Goal: Information Seeking & Learning: Learn about a topic

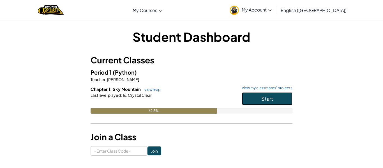
click at [266, 98] on span "Start" at bounding box center [267, 98] width 12 height 6
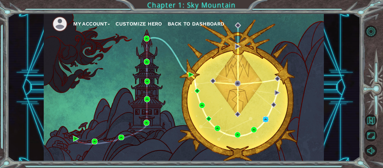
click at [266, 121] on img at bounding box center [266, 119] width 6 height 6
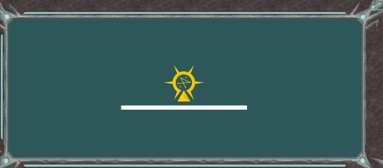
click at [268, 120] on div "Goals Error loading from server. Try refreshing the page. You'll need to join a…" at bounding box center [191, 84] width 383 height 168
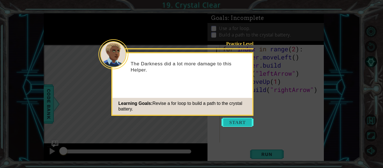
click at [252, 125] on button "Start" at bounding box center [238, 122] width 32 height 9
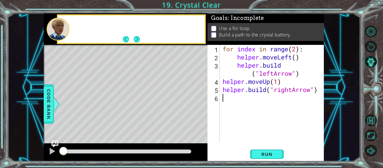
click at [246, 122] on div "for index in range ( 2 ) : helper . moveLeft ( ) helper . build ( "leftArrow" )…" at bounding box center [274, 102] width 104 height 114
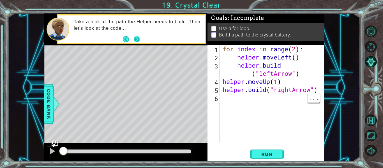
click at [137, 37] on button "Next" at bounding box center [137, 39] width 6 height 6
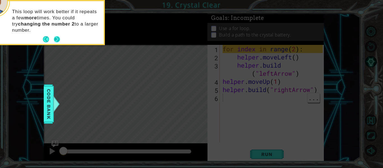
click at [60, 38] on button "Next" at bounding box center [57, 39] width 8 height 8
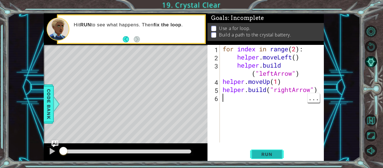
click at [267, 153] on span "Run" at bounding box center [267, 154] width 22 height 6
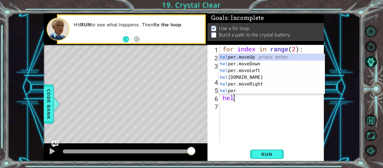
scroll to position [0, 0]
type textarea "help"
click at [270, 114] on div "for index in range ( 2 ) : helper . moveLeft ( ) helper . build ( "leftArrow" )…" at bounding box center [274, 102] width 104 height 114
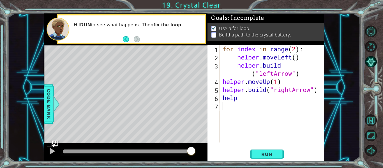
click at [250, 109] on div "for index in range ( 2 ) : helper . moveLeft ( ) helper . build ( "leftArrow" )…" at bounding box center [274, 102] width 104 height 114
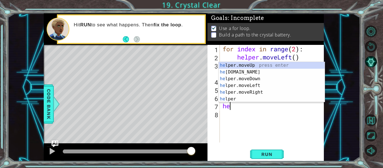
scroll to position [0, 0]
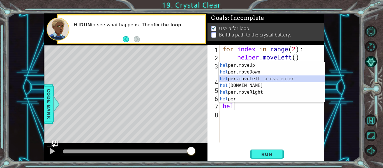
click at [260, 79] on div "hel per.moveUp press enter hel per.moveDown press enter hel per.moveLeft press …" at bounding box center [272, 89] width 106 height 54
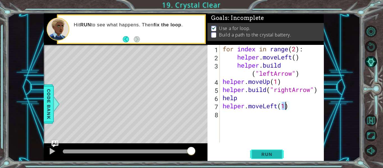
click at [274, 152] on span "Run" at bounding box center [267, 154] width 22 height 6
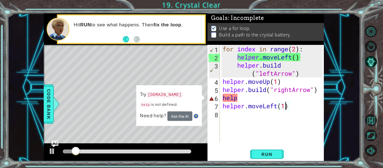
click at [257, 100] on div "for index in range ( 2 ) : helper . moveLeft ( ) helper . build ( "leftArrow" )…" at bounding box center [274, 102] width 104 height 114
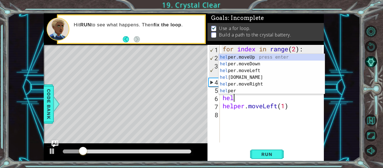
scroll to position [0, 0]
type textarea "h"
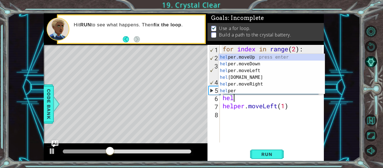
scroll to position [0, 0]
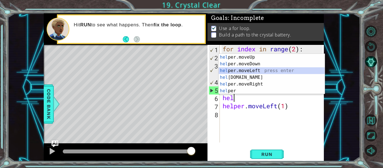
click at [251, 73] on div "hel per.moveUp press enter hel per.moveDown press enter hel per.moveLeft press …" at bounding box center [272, 81] width 106 height 54
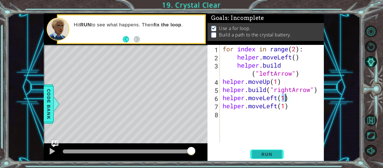
type textarea "helper.moveLeft(1)"
click at [264, 151] on span "Run" at bounding box center [267, 154] width 22 height 6
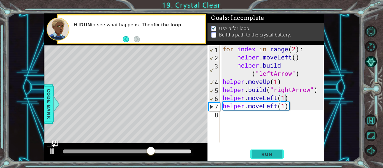
click at [259, 152] on span "Run" at bounding box center [267, 154] width 22 height 6
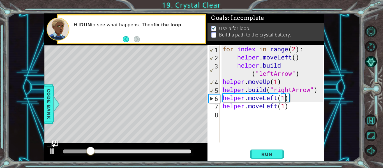
click at [292, 101] on div "for index in range ( 2 ) : helper . moveLeft ( ) helper . build ( "leftArrow" )…" at bounding box center [274, 102] width 104 height 114
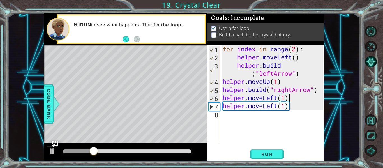
click at [292, 101] on div "for index in range ( 2 ) : helper . moveLeft ( ) helper . build ( "leftArrow" )…" at bounding box center [274, 102] width 104 height 114
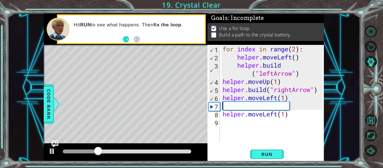
scroll to position [0, 0]
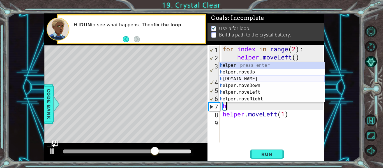
click at [257, 78] on div "h elper press enter h elper.moveUp press enter h [DOMAIN_NAME] press enter h el…" at bounding box center [272, 89] width 106 height 54
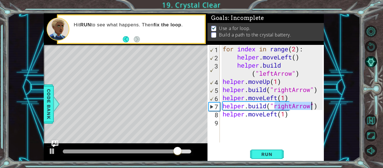
click at [291, 104] on div "for index in range ( 2 ) : helper . moveLeft ( ) helper . build ( "leftArrow" )…" at bounding box center [272, 94] width 101 height 98
click at [291, 105] on div "for index in range ( 2 ) : helper . moveLeft ( ) helper . build ( "leftArrow" )…" at bounding box center [274, 102] width 104 height 114
click at [293, 105] on div "for index in range ( 2 ) : helper . moveLeft ( ) helper . build ( "leftArrow" )…" at bounding box center [274, 102] width 104 height 114
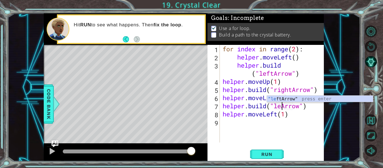
scroll to position [0, 3]
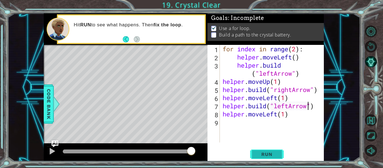
type textarea "[DOMAIN_NAME]("leftArrow")"
click at [269, 153] on span "Run" at bounding box center [267, 154] width 22 height 6
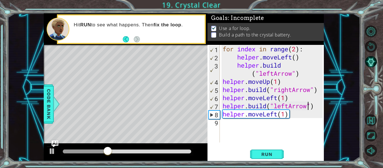
click at [222, 124] on div "for index in range ( 2 ) : helper . moveLeft ( ) helper . build ( "leftArrow" )…" at bounding box center [274, 102] width 104 height 114
click at [231, 122] on div "for index in range ( 2 ) : helper . moveLeft ( ) helper . build ( "leftArrow" )…" at bounding box center [274, 102] width 104 height 114
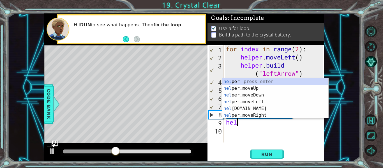
scroll to position [0, 0]
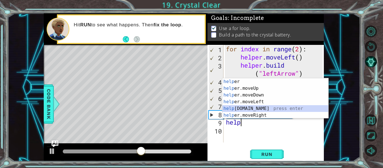
click at [254, 108] on div "help er press enter help er.moveUp press enter help er.moveDown press enter hel…" at bounding box center [275, 105] width 106 height 54
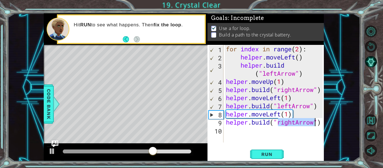
click at [297, 121] on div "for index in range ( 2 ) : helper . moveLeft ( ) helper . build ( "leftArrow" )…" at bounding box center [274, 94] width 98 height 98
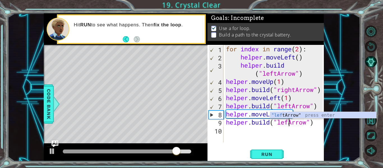
scroll to position [0, 3]
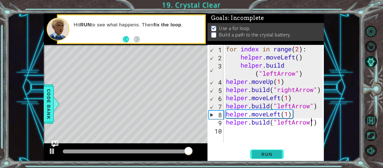
type textarea "[DOMAIN_NAME]("leftArrow")"
click at [269, 151] on span "Run" at bounding box center [267, 154] width 22 height 6
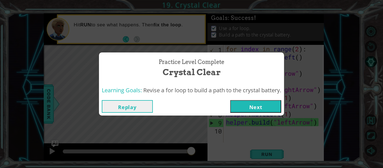
click at [258, 106] on button "Next" at bounding box center [255, 106] width 51 height 13
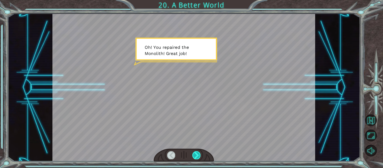
click at [197, 153] on div at bounding box center [196, 155] width 8 height 8
click at [194, 154] on div at bounding box center [196, 155] width 8 height 8
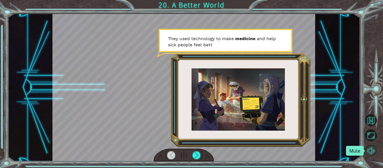
click at [375, 151] on button "Mute" at bounding box center [371, 151] width 12 height 12
click at [199, 153] on div at bounding box center [196, 155] width 8 height 8
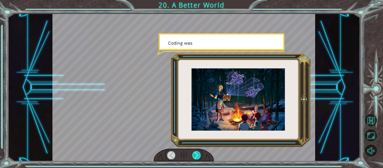
click at [199, 153] on div at bounding box center [196, 155] width 8 height 8
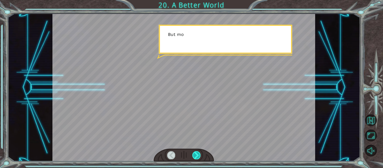
click at [199, 153] on div at bounding box center [196, 155] width 8 height 8
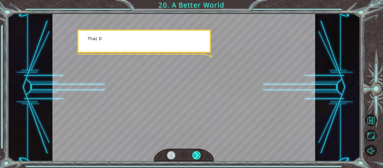
click at [199, 153] on div at bounding box center [196, 155] width 8 height 8
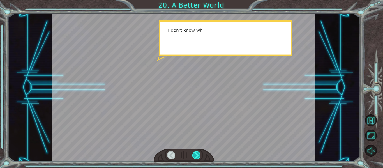
click at [200, 153] on div at bounding box center [196, 155] width 8 height 8
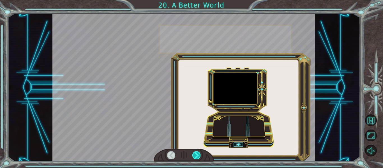
click at [200, 153] on div at bounding box center [196, 155] width 8 height 8
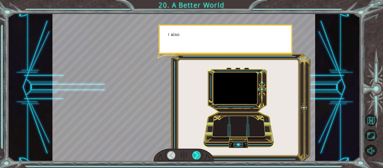
click at [200, 153] on div at bounding box center [196, 155] width 8 height 8
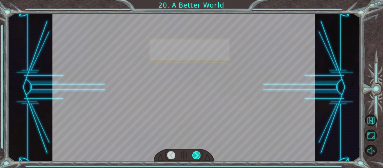
click at [200, 153] on div at bounding box center [196, 155] width 8 height 8
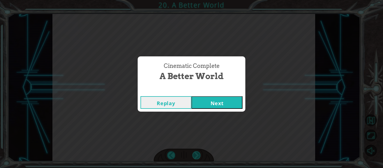
click at [200, 153] on div "Cinematic Complete A Better World Replay Next" at bounding box center [191, 84] width 383 height 168
click at [227, 101] on button "Next" at bounding box center [217, 102] width 51 height 13
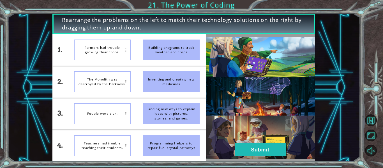
click at [159, 81] on div "Inventing and creating new medicines" at bounding box center [171, 81] width 57 height 21
click at [256, 150] on button "Submit" at bounding box center [260, 149] width 51 height 13
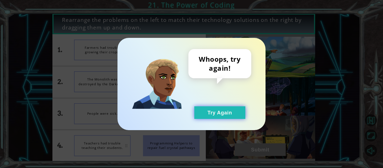
click at [210, 113] on button "Try Again" at bounding box center [219, 112] width 51 height 13
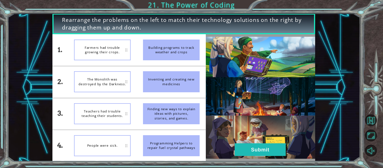
drag, startPoint x: 167, startPoint y: 52, endPoint x: 138, endPoint y: 54, distance: 29.3
click at [138, 54] on li "Building programs to track weather and crops" at bounding box center [171, 49] width 69 height 31
click at [122, 49] on div "Farmers had trouble growing their crops." at bounding box center [102, 50] width 57 height 21
click at [199, 49] on div "Building programs to track weather and crops" at bounding box center [171, 50] width 57 height 21
click at [198, 49] on div "Building programs to track weather and crops" at bounding box center [171, 50] width 57 height 21
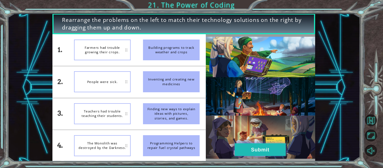
click at [249, 153] on button "Submit" at bounding box center [260, 149] width 51 height 13
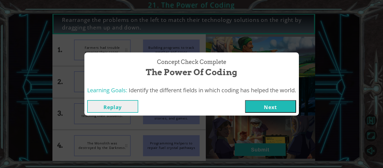
click at [260, 101] on button "Next" at bounding box center [270, 106] width 51 height 13
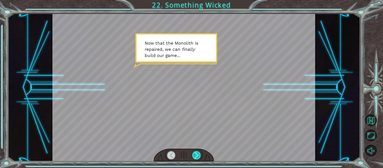
click at [197, 157] on div at bounding box center [196, 155] width 8 height 8
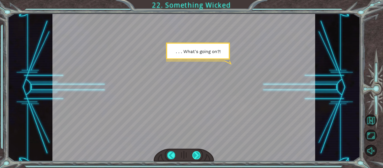
click at [195, 153] on div at bounding box center [196, 155] width 8 height 8
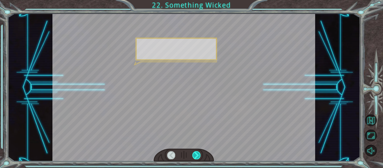
click at [195, 153] on div at bounding box center [196, 155] width 8 height 8
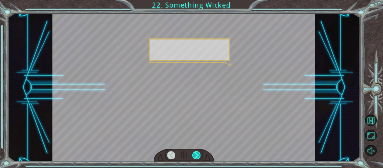
click at [195, 153] on div at bounding box center [196, 155] width 8 height 8
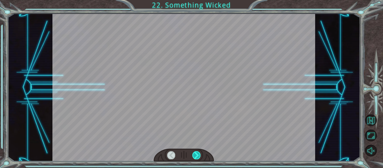
click at [195, 153] on div at bounding box center [196, 155] width 8 height 8
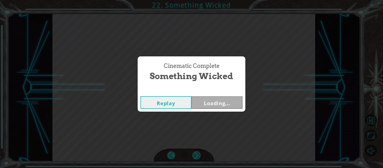
click at [195, 153] on div "Cinematic Complete Something Wicked Replay Loading..." at bounding box center [191, 84] width 383 height 168
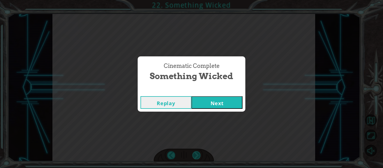
click at [195, 153] on div "Cinematic Complete Something Wicked Replay Next" at bounding box center [191, 84] width 383 height 168
click at [215, 104] on button "Next" at bounding box center [217, 102] width 51 height 13
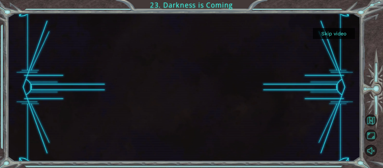
click at [339, 34] on button "Skip video" at bounding box center [334, 33] width 42 height 11
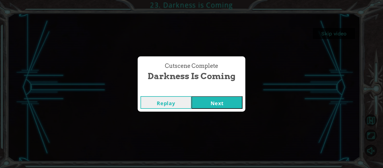
click at [215, 104] on button "Next" at bounding box center [217, 102] width 51 height 13
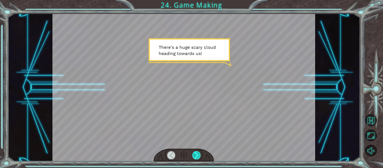
click at [198, 154] on div at bounding box center [196, 155] width 8 height 8
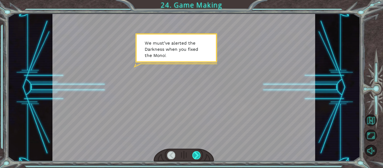
click at [196, 154] on div at bounding box center [196, 155] width 8 height 8
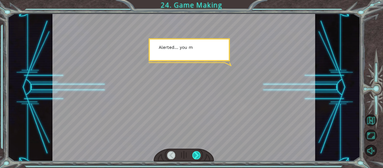
click at [196, 154] on div at bounding box center [196, 155] width 8 height 8
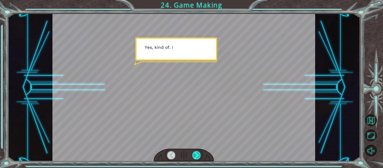
click at [196, 154] on div at bounding box center [196, 155] width 8 height 8
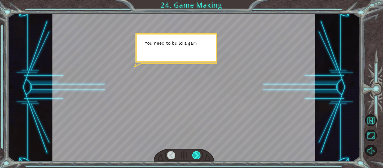
click at [196, 154] on div at bounding box center [196, 155] width 8 height 8
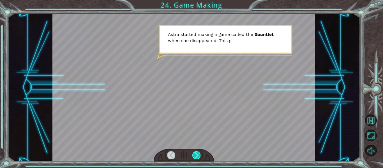
click at [199, 154] on div at bounding box center [196, 155] width 8 height 8
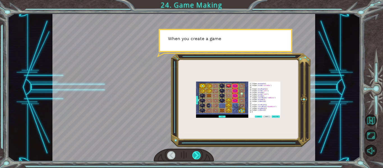
click at [199, 154] on div at bounding box center [196, 155] width 8 height 8
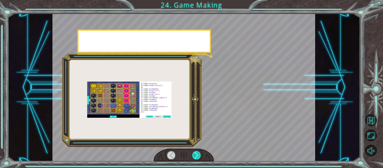
click at [199, 154] on div at bounding box center [196, 155] width 8 height 8
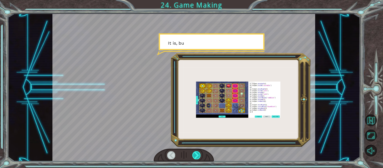
click at [199, 154] on div at bounding box center [196, 155] width 8 height 8
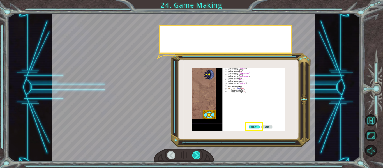
click at [199, 154] on div at bounding box center [196, 155] width 8 height 8
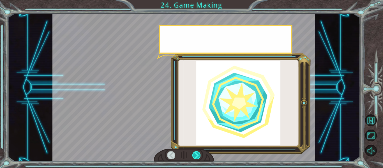
click at [199, 154] on div at bounding box center [196, 155] width 8 height 8
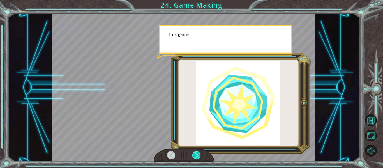
click at [199, 154] on div at bounding box center [196, 155] width 8 height 8
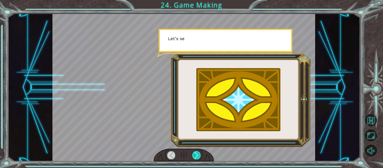
click at [199, 154] on div at bounding box center [196, 155] width 8 height 8
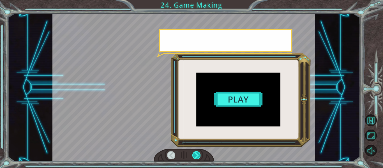
click at [199, 154] on div at bounding box center [196, 155] width 8 height 8
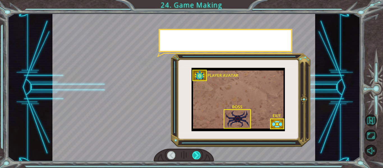
click at [199, 154] on div at bounding box center [196, 155] width 8 height 8
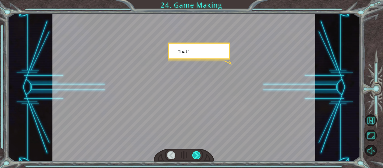
click at [199, 154] on div at bounding box center [196, 155] width 8 height 8
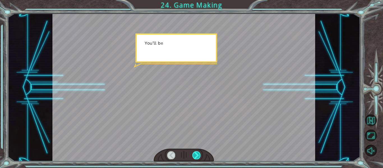
click at [199, 154] on div at bounding box center [196, 155] width 8 height 8
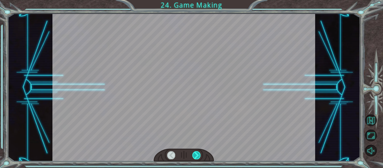
click at [199, 154] on div at bounding box center [196, 155] width 8 height 8
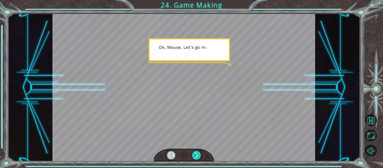
click at [199, 154] on div at bounding box center [196, 155] width 8 height 8
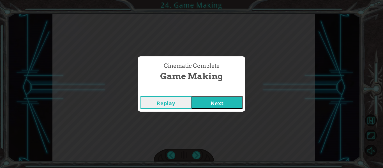
click at [223, 108] on button "Next" at bounding box center [217, 102] width 51 height 13
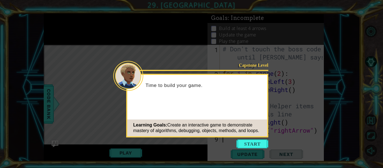
click at [258, 144] on button "Start" at bounding box center [253, 143] width 32 height 9
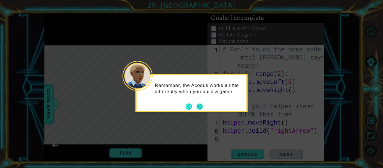
click at [201, 105] on button "Next" at bounding box center [200, 107] width 10 height 10
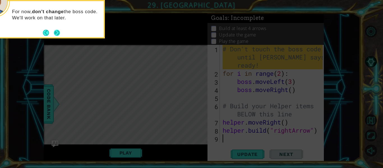
click at [58, 32] on button "Next" at bounding box center [57, 32] width 9 height 9
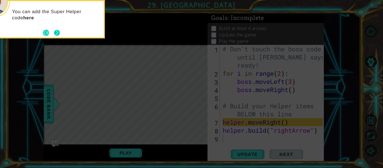
click at [59, 33] on button "Next" at bounding box center [57, 32] width 7 height 7
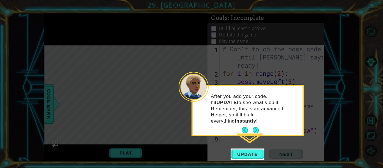
click at [255, 126] on footer at bounding box center [250, 130] width 17 height 8
click at [256, 127] on button "Next" at bounding box center [256, 130] width 6 height 6
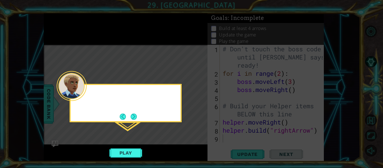
click at [256, 122] on icon at bounding box center [191, 84] width 383 height 168
click at [135, 113] on button "Next" at bounding box center [133, 116] width 6 height 6
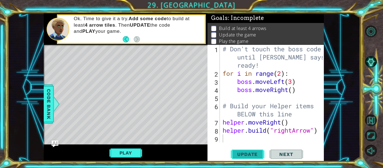
click at [247, 152] on span "Update" at bounding box center [248, 154] width 32 height 6
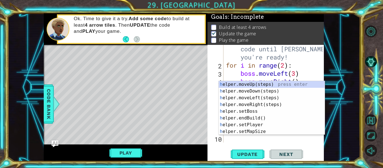
scroll to position [8, 0]
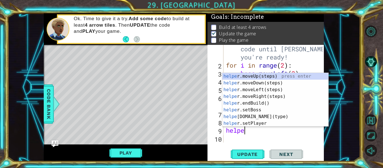
type textarea "helper"
click at [255, 83] on div "helper .moveUp(steps) press enter helper .moveDown(steps) press enter helper .m…" at bounding box center [275, 106] width 106 height 67
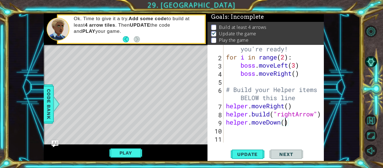
click at [286, 124] on div "# Don't touch the boss code until [PERSON_NAME] says you're ready! for i in ran…" at bounding box center [275, 94] width 101 height 130
type textarea "helper.moveDown(1)"
click at [236, 128] on div "# Don't touch the boss code until [PERSON_NAME] says you're ready! for i in ran…" at bounding box center [275, 94] width 101 height 130
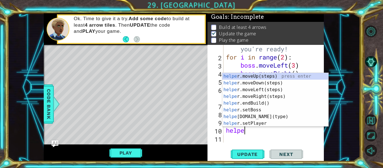
scroll to position [0, 1]
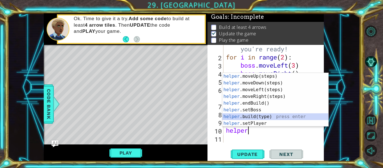
click at [272, 117] on div "helper .moveUp(steps) press enter helper .moveDown(steps) press enter helper .m…" at bounding box center [275, 106] width 106 height 67
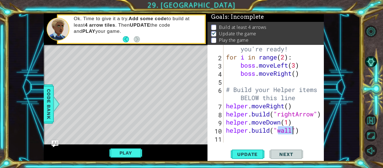
click at [295, 130] on div "# Don't touch the boss code until [PERSON_NAME] says you're ready! for i in ran…" at bounding box center [274, 94] width 98 height 98
click at [300, 134] on div "# Don't touch the boss code until [PERSON_NAME] says you're ready! for i in ran…" at bounding box center [275, 94] width 101 height 130
type textarea "[DOMAIN_NAME]("rightArrow")"
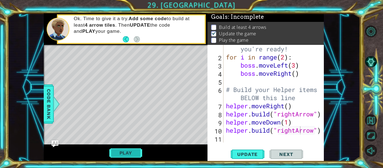
click at [131, 151] on button "Play" at bounding box center [125, 153] width 33 height 11
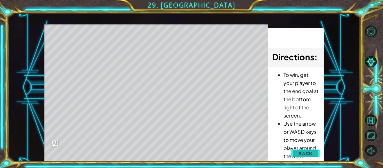
click at [309, 151] on span "Back" at bounding box center [306, 154] width 14 height 6
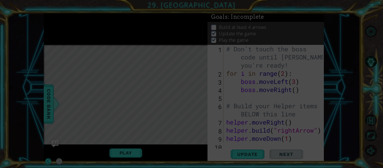
scroll to position [0, 0]
click at [114, 119] on icon at bounding box center [191, 84] width 383 height 168
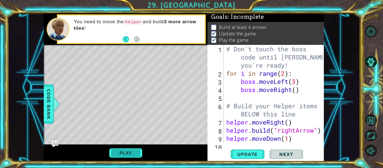
click at [129, 153] on button "Play" at bounding box center [125, 153] width 33 height 11
click at [226, 146] on div "[DOMAIN_NAME]("rightArrow") 1 2 3 4 5 6 7 8 9 10 # Don't touch the boss code un…" at bounding box center [266, 103] width 116 height 116
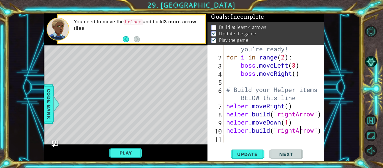
scroll to position [15, 0]
click at [226, 138] on div "# Don't touch the boss code until [PERSON_NAME] says you're ready! for i in ran…" at bounding box center [275, 94] width 100 height 130
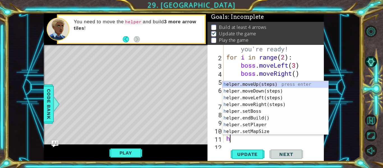
scroll to position [24, 0]
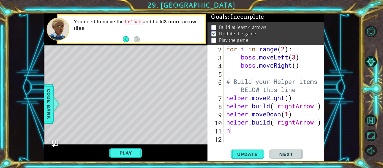
click at [222, 152] on div "Update Next" at bounding box center [267, 155] width 116 height 12
click at [236, 128] on div "for i in range ( 2 ) : boss . moveLeft ( 3 ) boss . moveRight ( ) # Build your …" at bounding box center [275, 102] width 100 height 114
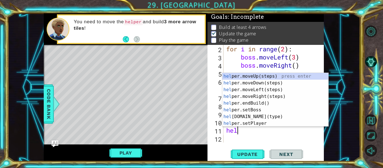
scroll to position [0, 0]
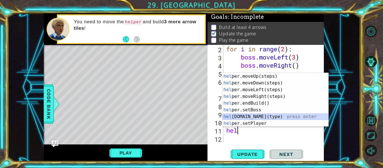
click at [265, 116] on div "hel per.moveUp(steps) press enter hel per.moveDown(steps) press enter hel per.m…" at bounding box center [275, 106] width 106 height 67
type textarea "[DOMAIN_NAME]("wall")"
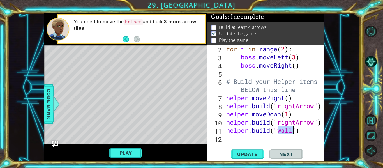
click at [230, 141] on div "for i in range ( 2 ) : boss . moveLeft ( 3 ) boss . moveRight ( ) # Build your …" at bounding box center [275, 102] width 100 height 114
click at [255, 153] on span "Update" at bounding box center [248, 154] width 32 height 6
click at [127, 152] on button "Play" at bounding box center [125, 153] width 33 height 11
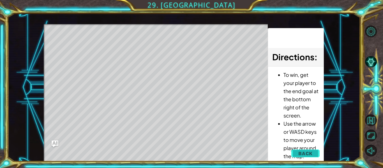
click at [314, 153] on button "Back" at bounding box center [305, 153] width 28 height 11
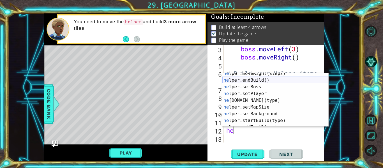
scroll to position [34, 0]
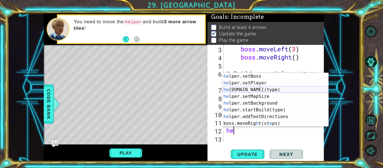
click at [265, 91] on div "he lper.setBoss press enter he lper.setPlayer press enter he [DOMAIN_NAME](type…" at bounding box center [275, 106] width 106 height 67
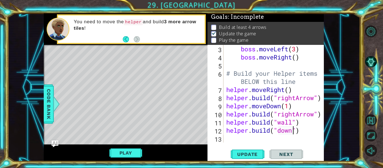
scroll to position [0, 3]
type textarea "[DOMAIN_NAME]("downArrow")"
click at [250, 138] on div "boss . moveLeft ( 3 ) boss . moveRight ( ) # Build your Helper items BELOW this…" at bounding box center [275, 102] width 100 height 114
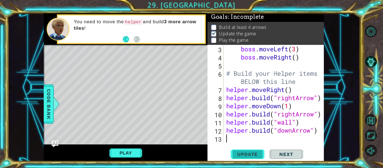
click at [254, 155] on span "Update" at bounding box center [248, 154] width 32 height 6
type textarea "[DOMAIN_NAME]("downArrow")"
click at [228, 138] on div "boss . moveLeft ( 3 ) boss . moveRight ( ) # Build your Helper items BELOW this…" at bounding box center [275, 102] width 100 height 114
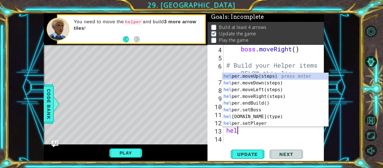
scroll to position [0, 0]
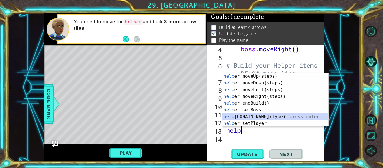
click at [268, 115] on div "help er.moveUp(steps) press enter help er.moveDown(steps) press enter help er.m…" at bounding box center [275, 106] width 106 height 67
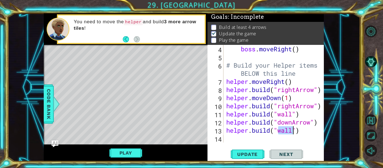
type textarea "[DOMAIN_NAME]("")"
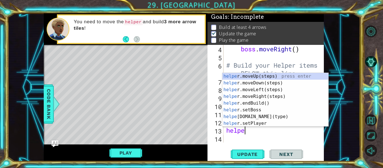
type textarea "helper"
click at [256, 81] on div "helper .moveUp(steps) press enter helper .moveDown(steps) press enter helper .m…" at bounding box center [275, 106] width 106 height 67
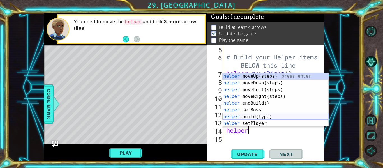
click at [261, 115] on div "helper .moveUp(steps) press enter helper .moveDown(steps) press enter helper .m…" at bounding box center [275, 106] width 106 height 67
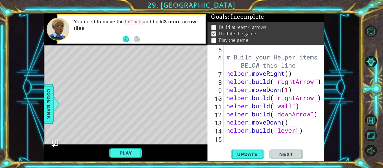
scroll to position [0, 3]
click at [235, 157] on span "Update" at bounding box center [248, 154] width 32 height 6
click at [299, 132] on div "# Build your Helper items BELOW this line helper . moveRight ( ) helper . build…" at bounding box center [275, 102] width 100 height 114
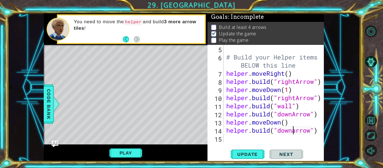
click at [297, 132] on div "# Build your Helper items BELOW this line helper . moveRight ( ) helper . build…" at bounding box center [275, 102] width 100 height 114
type textarea "[DOMAIN_NAME]("downArrow")"
click at [244, 151] on span "Update" at bounding box center [248, 154] width 32 height 6
click at [246, 144] on div "[DOMAIN_NAME]("downArrow") 5 6 7 8 9 10 11 12 13 14 15 # Build your Helper item…" at bounding box center [266, 103] width 116 height 116
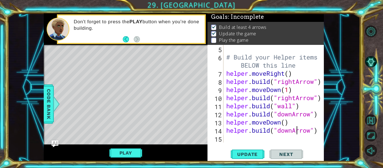
scroll to position [49, 0]
click at [252, 139] on div "# Build your Helper items BELOW this line helper . moveRight ( ) helper . build…" at bounding box center [275, 102] width 100 height 114
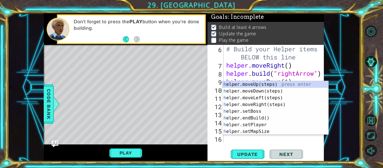
scroll to position [57, 0]
type textarea "h"
